Goal: Task Accomplishment & Management: Manage account settings

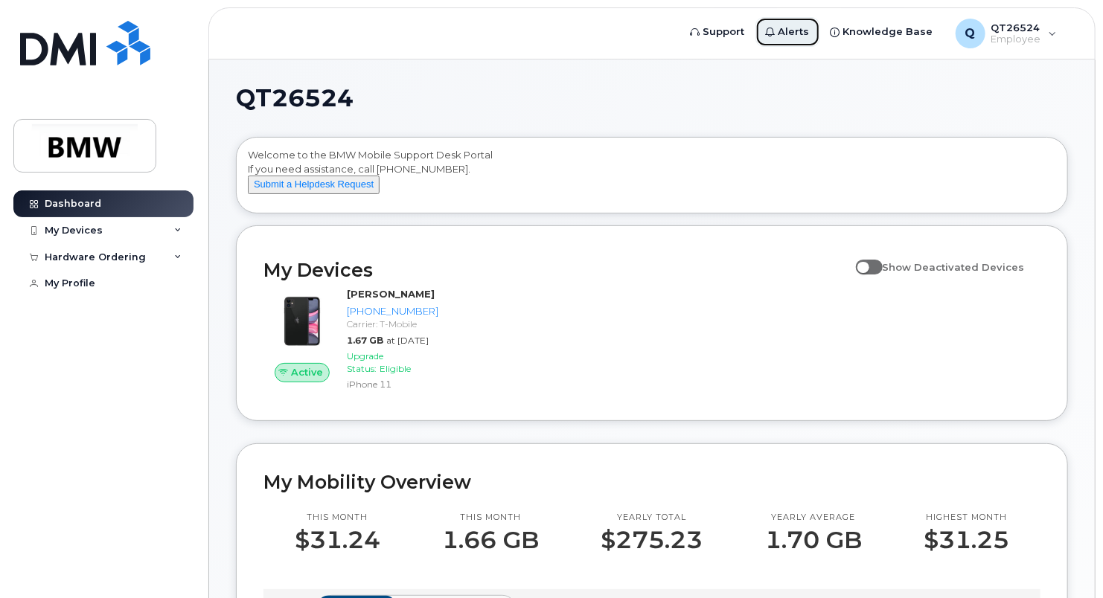
click at [799, 33] on span "Alerts" at bounding box center [793, 32] width 31 height 15
click at [179, 231] on icon at bounding box center [177, 230] width 7 height 7
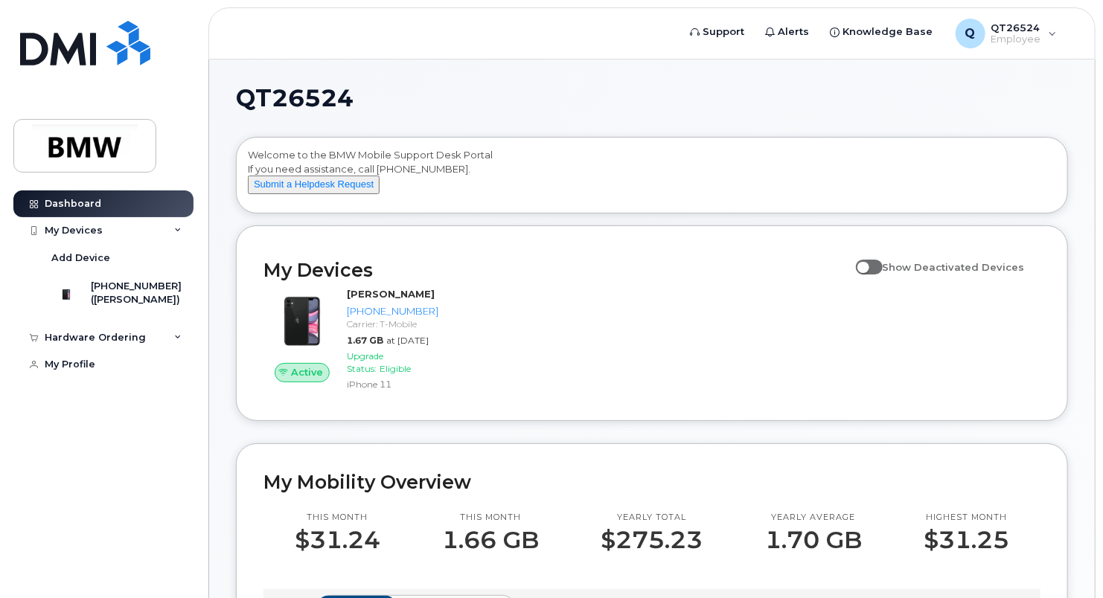
click at [606, 354] on div "Active [PERSON_NAME] [PHONE_NUMBER] Carrier: T-Mobile 1.67 GB at [DATE] Upgrade…" at bounding box center [651, 340] width 795 height 124
click at [876, 275] on span at bounding box center [869, 267] width 27 height 15
click at [867, 265] on input "Show Deactivated Devices" at bounding box center [862, 259] width 12 height 12
click at [876, 275] on span at bounding box center [869, 267] width 27 height 15
click at [867, 265] on input "Show Deactivated Devices" at bounding box center [862, 259] width 12 height 12
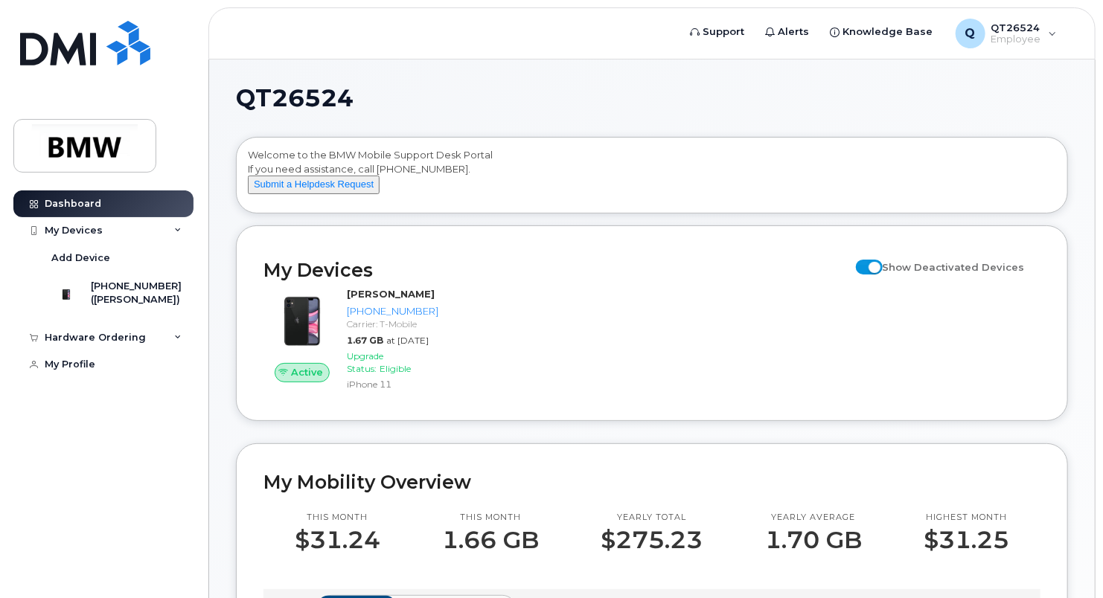
checkbox input "false"
